Goal: Transaction & Acquisition: Book appointment/travel/reservation

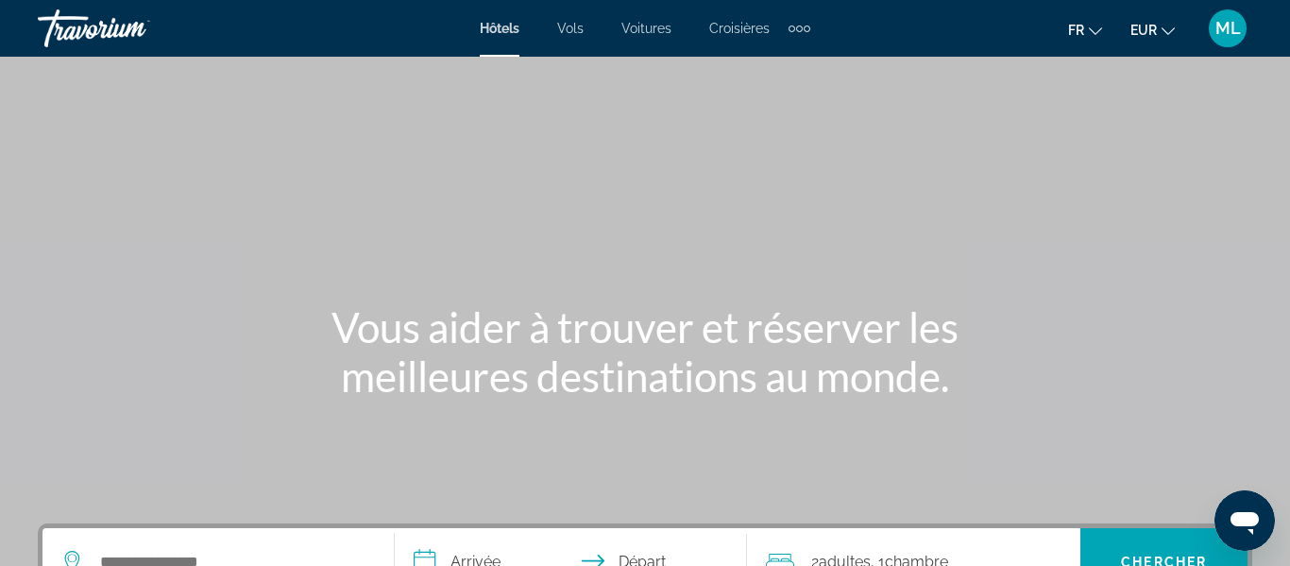
click at [272, 541] on div "Search widget" at bounding box center [218, 562] width 314 height 68
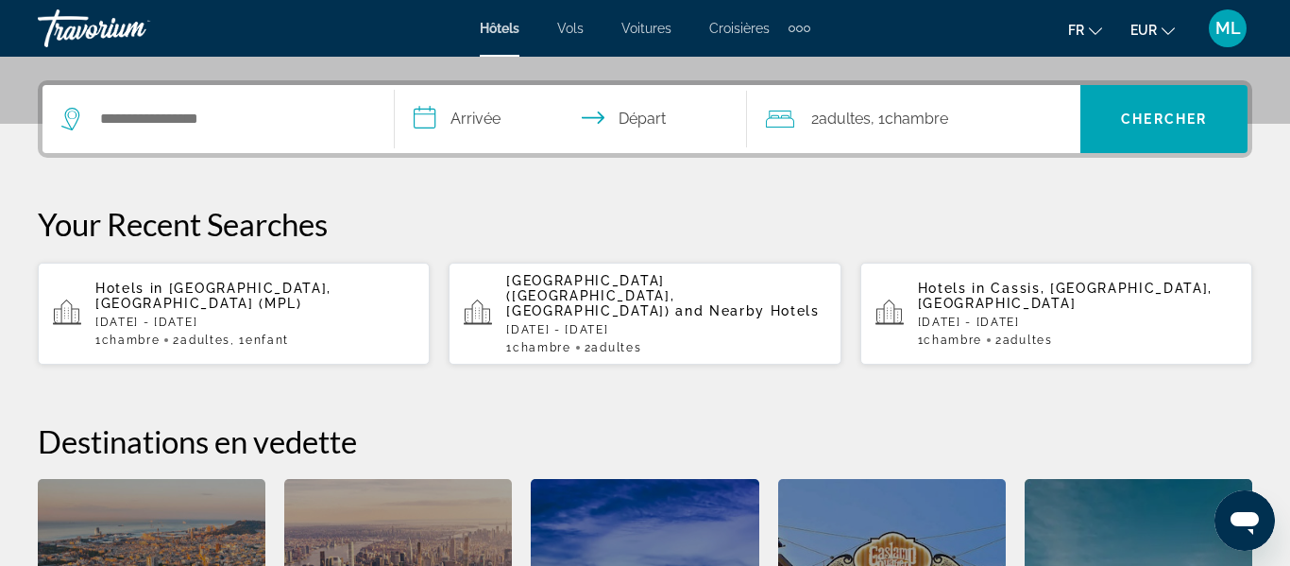
scroll to position [462, 0]
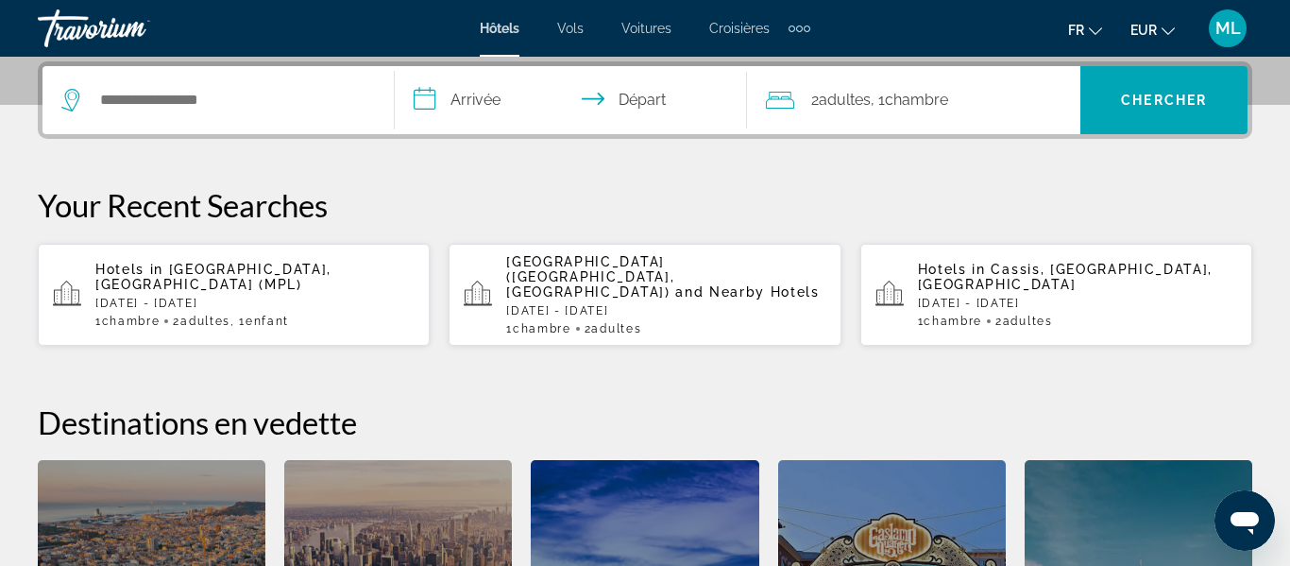
click at [178, 297] on div "Hotels in [GEOGRAPHIC_DATA], [GEOGRAPHIC_DATA] (MPL) [DATE] - [DATE] 1 Chambre …" at bounding box center [254, 295] width 319 height 66
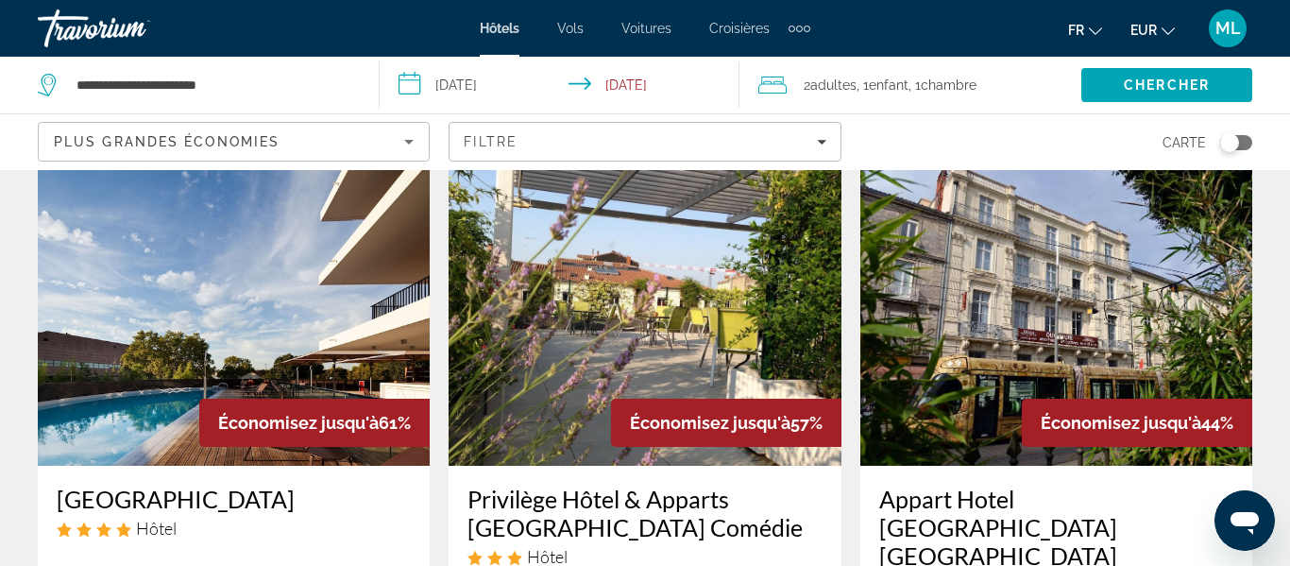
scroll to position [76, 0]
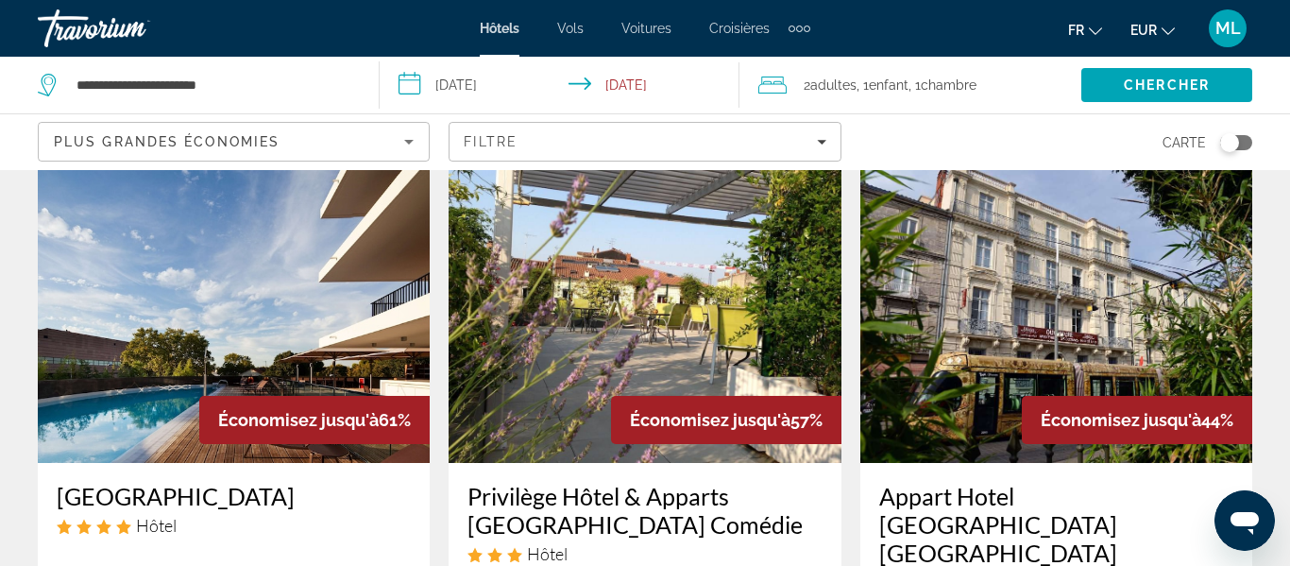
click at [295, 400] on div "Économisez jusqu'à 61%" at bounding box center [314, 420] width 230 height 48
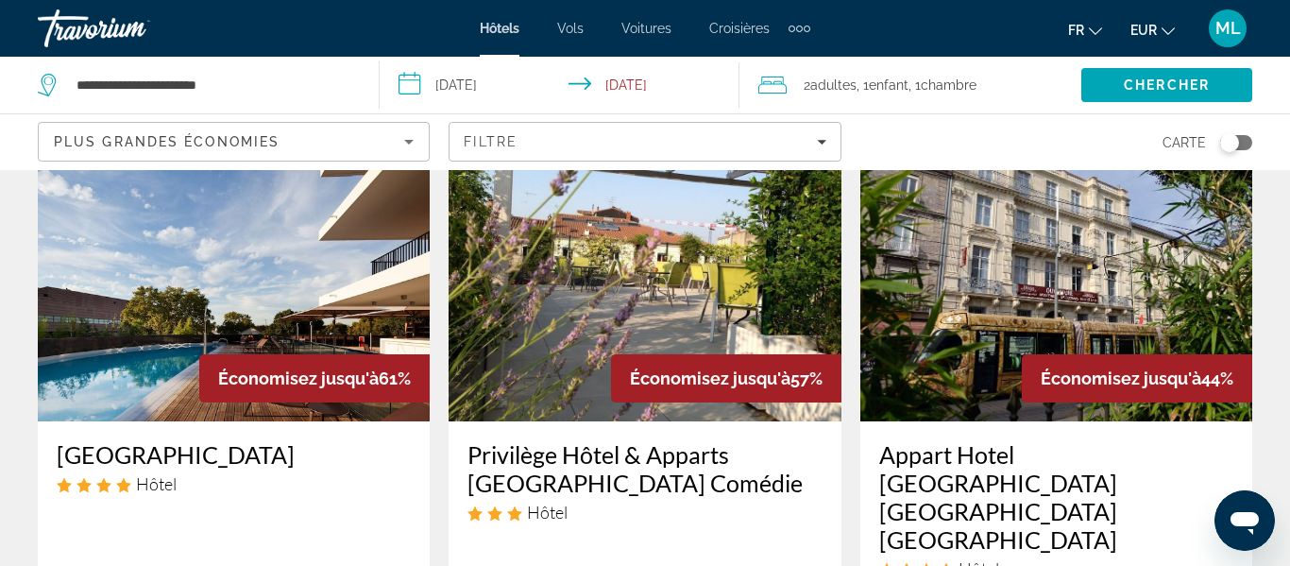
scroll to position [151, 0]
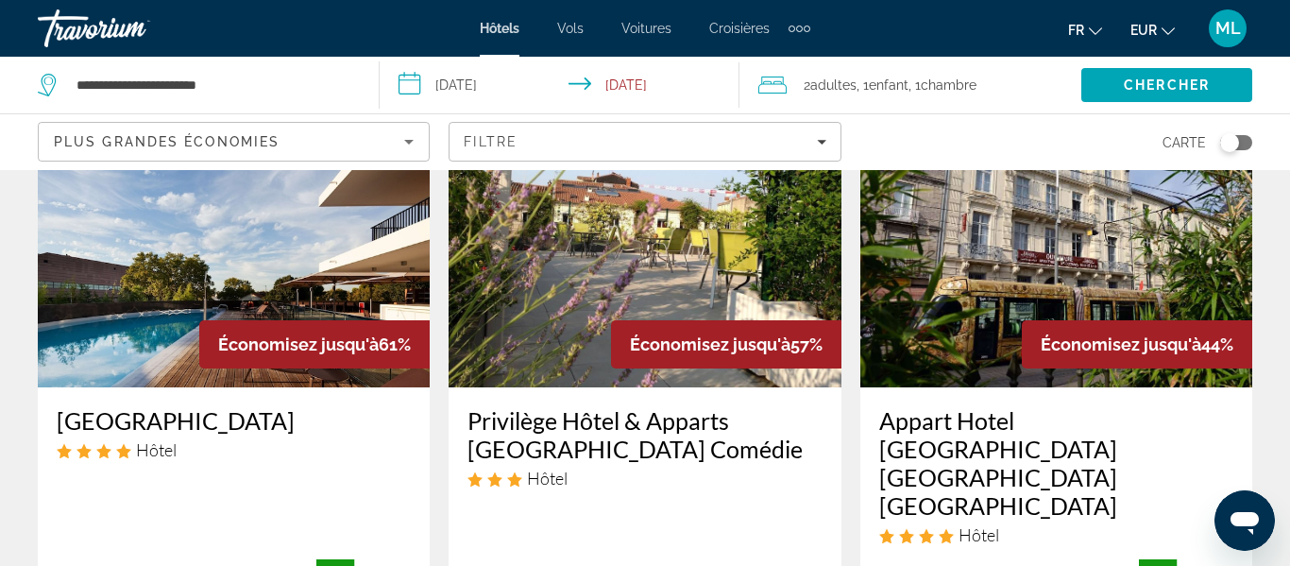
click at [258, 341] on span "Économisez jusqu'à" at bounding box center [298, 344] width 161 height 20
click at [310, 301] on img "Main content" at bounding box center [234, 236] width 392 height 302
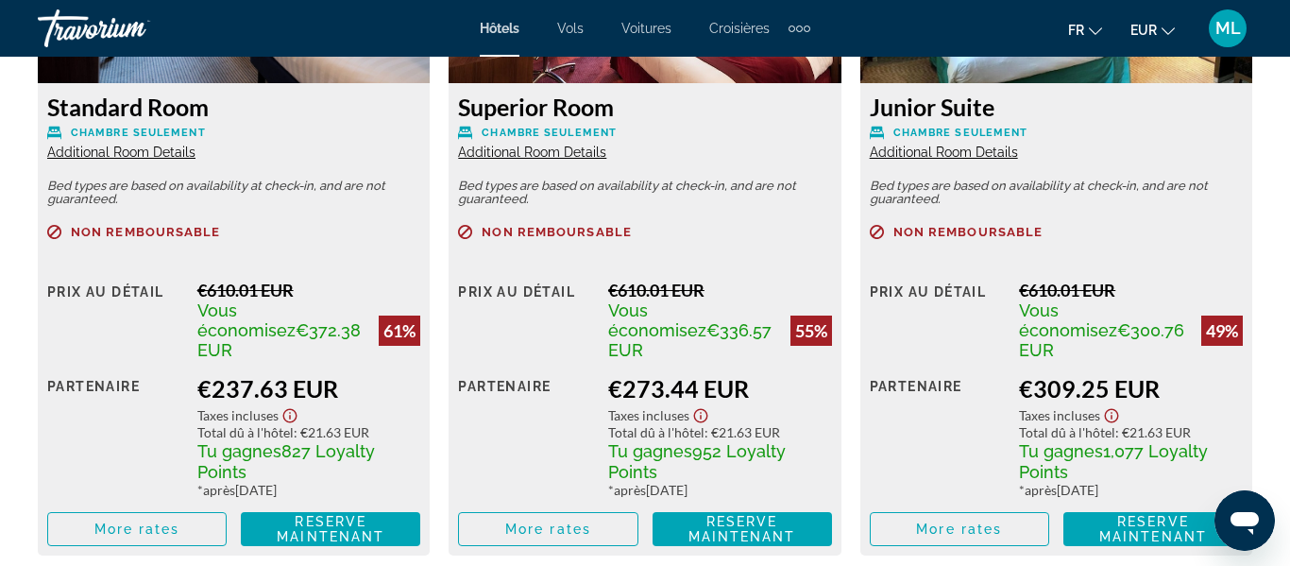
scroll to position [3173, 0]
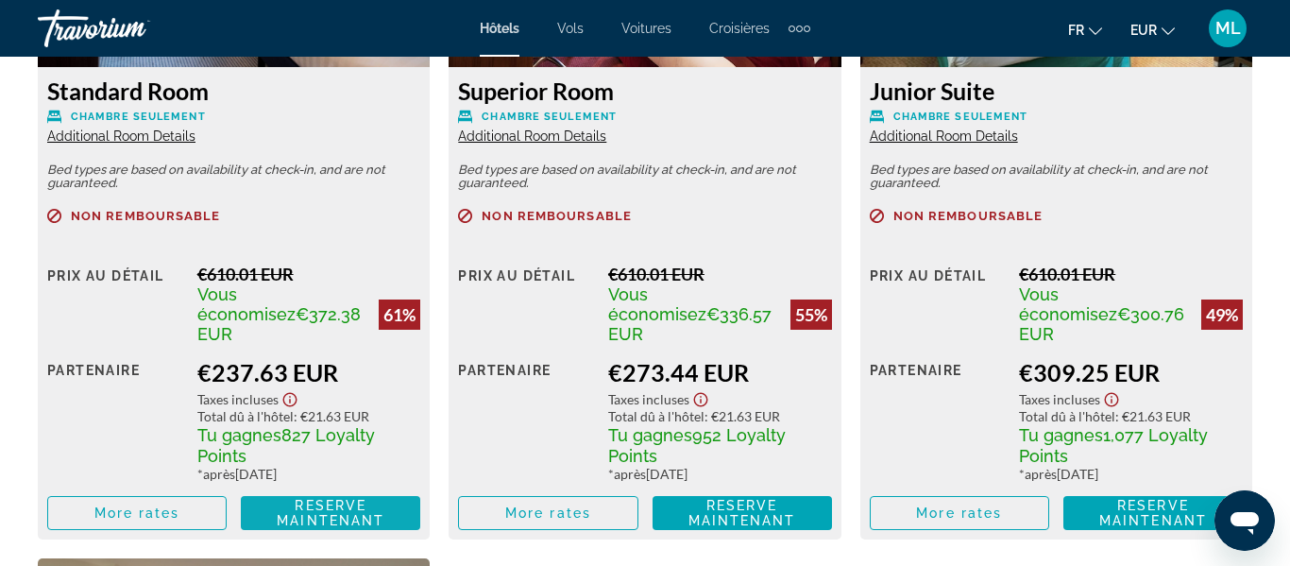
click at [283, 498] on span "Reserve maintenant" at bounding box center [331, 513] width 108 height 30
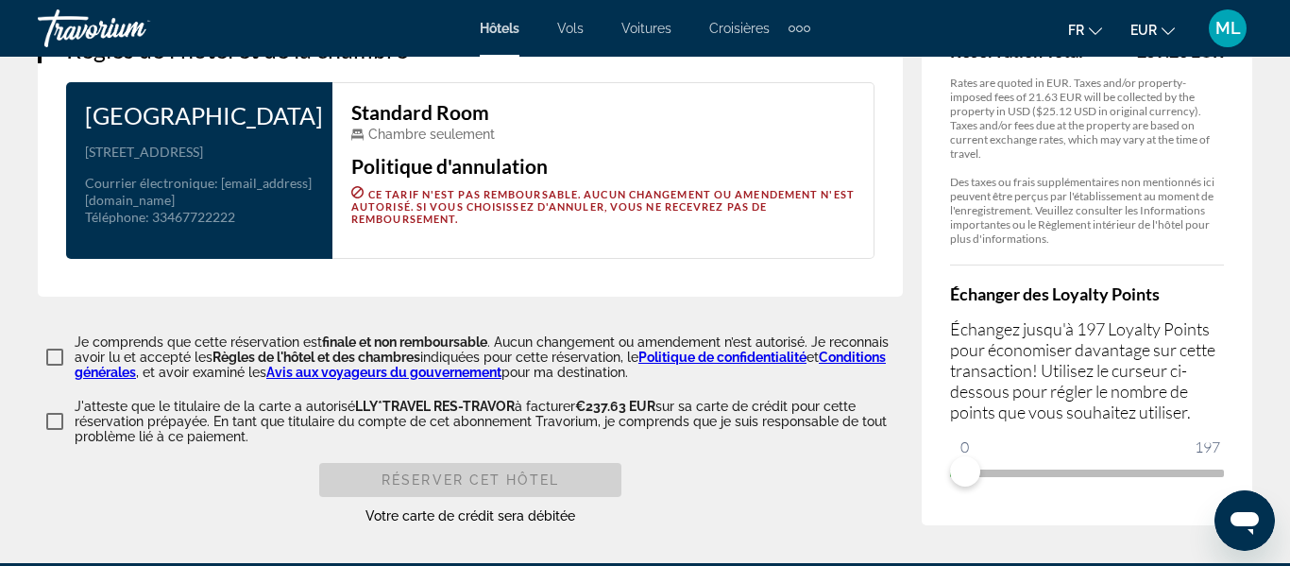
scroll to position [2636, 0]
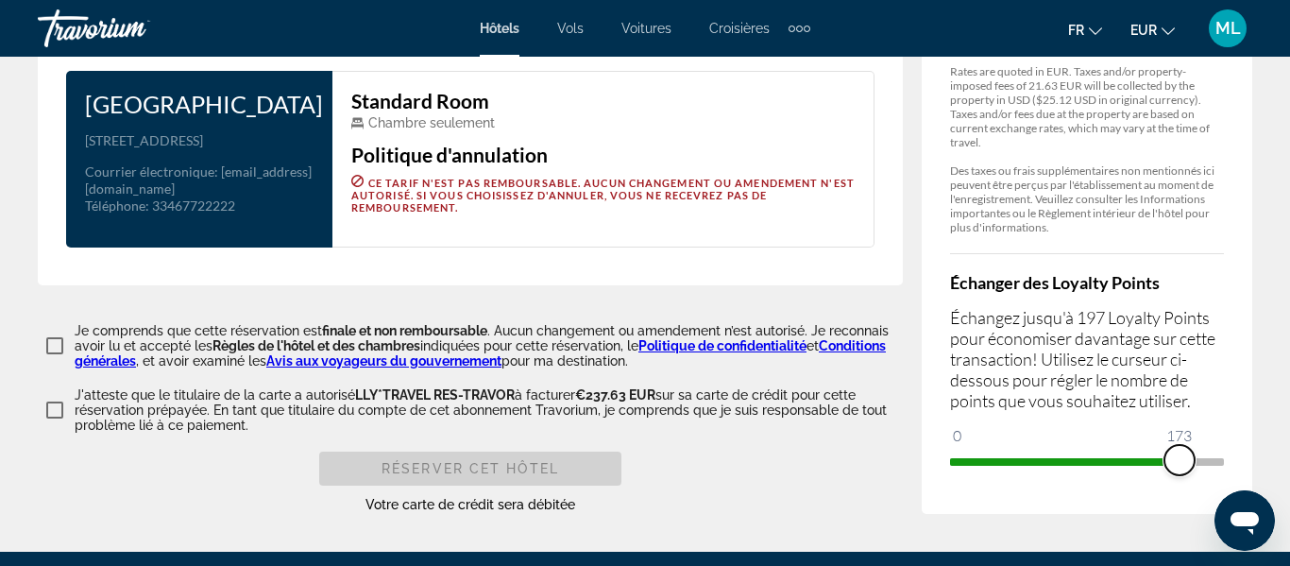
drag, startPoint x: 959, startPoint y: 505, endPoint x: 1184, endPoint y: 465, distance: 228.4
click at [1184, 462] on ngx-slider "0 197 173" at bounding box center [1087, 460] width 274 height 4
drag, startPoint x: 1180, startPoint y: 495, endPoint x: 1289, endPoint y: 456, distance: 115.3
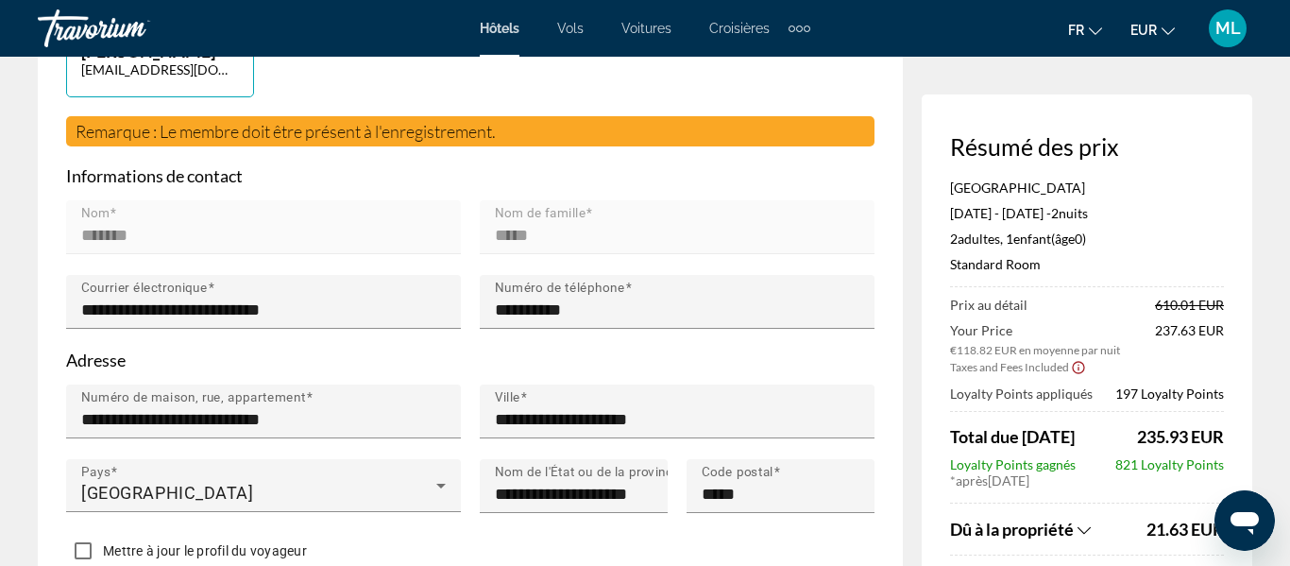
scroll to position [531, 0]
